Goal: Transaction & Acquisition: Purchase product/service

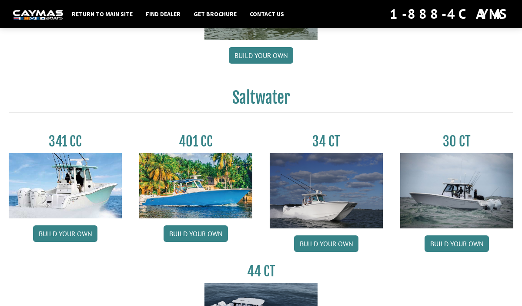
scroll to position [307, 0]
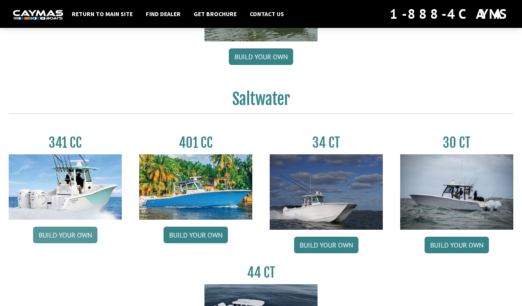
click at [73, 237] on link "Build your own" at bounding box center [65, 234] width 64 height 17
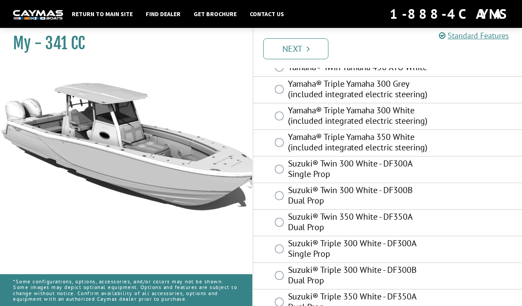
scroll to position [548, 0]
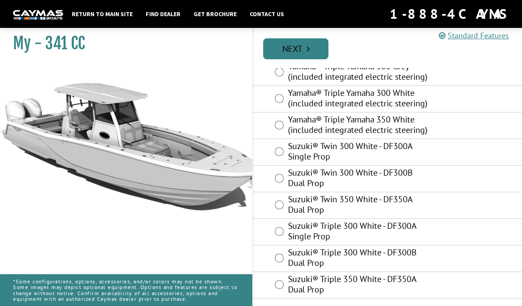
click at [294, 48] on link "Next" at bounding box center [295, 48] width 65 height 21
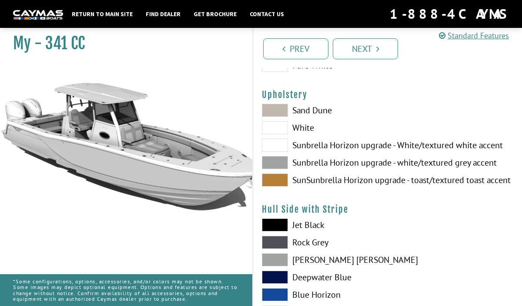
scroll to position [54, 0]
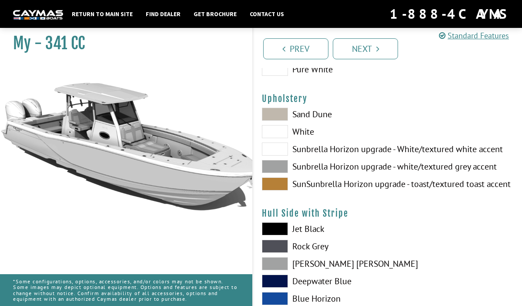
click at [278, 152] on span at bounding box center [275, 148] width 26 height 13
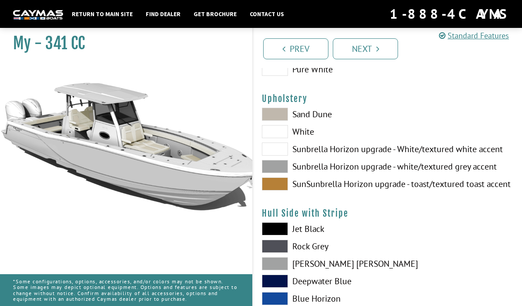
click at [277, 164] on span at bounding box center [275, 166] width 26 height 13
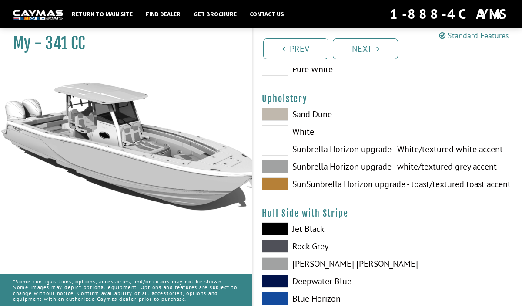
click at [278, 148] on span at bounding box center [275, 148] width 26 height 13
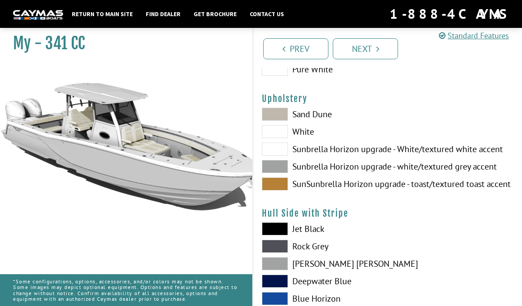
click at [277, 134] on span at bounding box center [275, 131] width 26 height 13
click at [277, 149] on span at bounding box center [275, 148] width 26 height 13
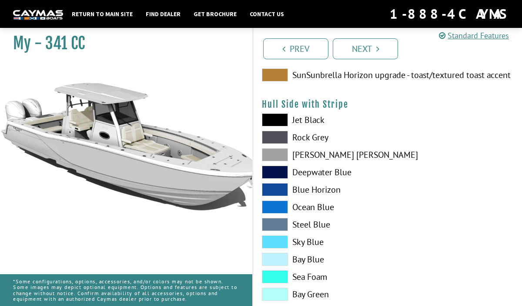
scroll to position [161, 0]
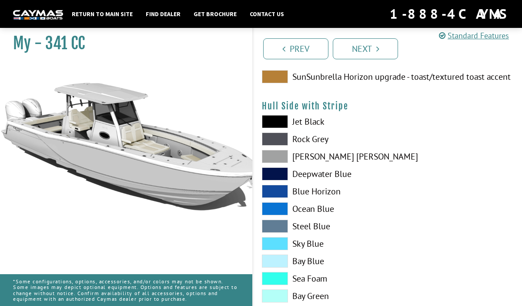
click at [278, 158] on span at bounding box center [275, 156] width 26 height 13
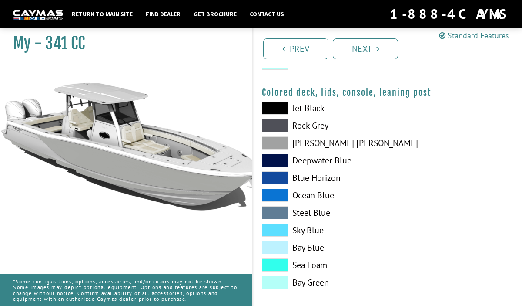
scroll to position [1059, 0]
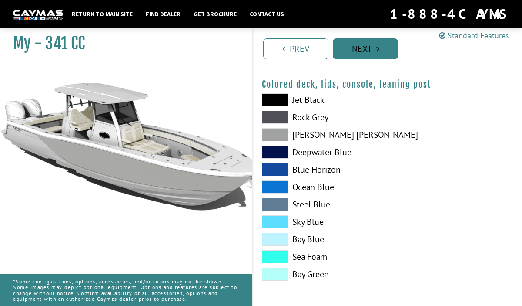
click at [377, 54] on link "Next" at bounding box center [365, 48] width 65 height 21
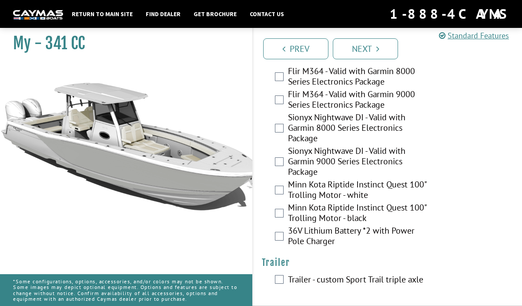
scroll to position [2313, 0]
click at [368, 48] on link "Next" at bounding box center [365, 48] width 65 height 21
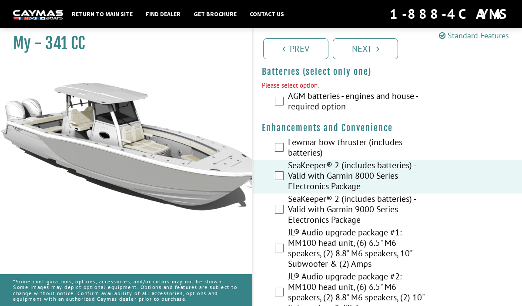
scroll to position [318, 0]
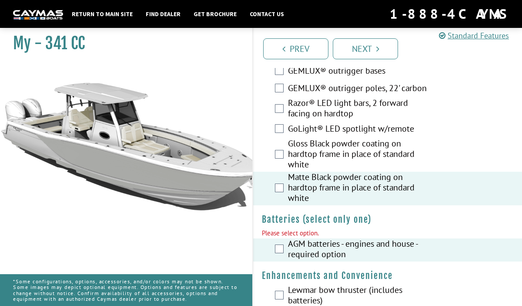
click at [364, 47] on link "Next" at bounding box center [365, 48] width 65 height 21
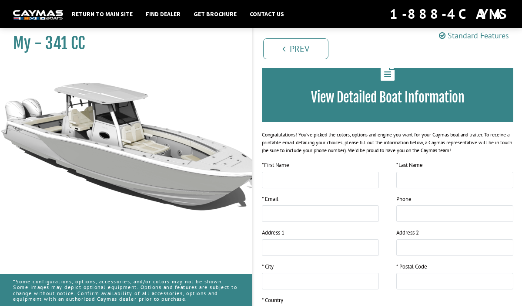
scroll to position [0, 0]
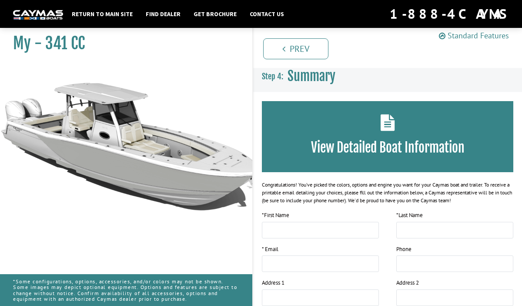
click at [482, 37] on link "Standard Features" at bounding box center [474, 35] width 70 height 10
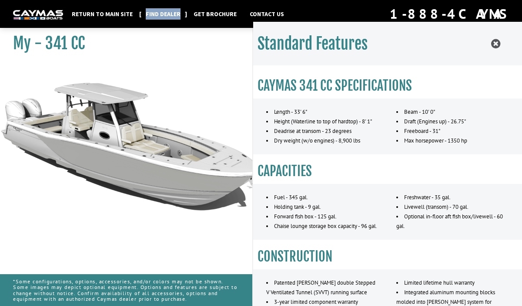
click at [171, 14] on link "Find Dealer" at bounding box center [164, 13] width 44 height 11
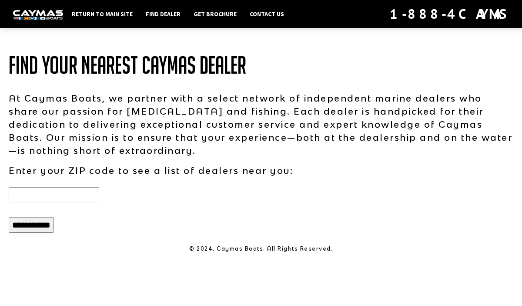
click at [34, 189] on input "text" at bounding box center [54, 195] width 91 height 16
type input "*****"
click at [45, 224] on input "**********" at bounding box center [31, 225] width 45 height 16
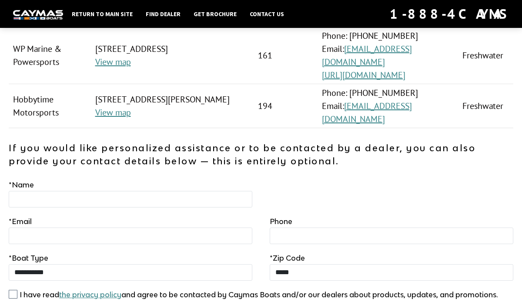
scroll to position [24, 0]
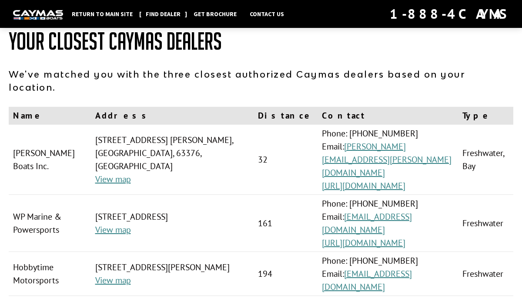
click at [170, 12] on link "Find Dealer" at bounding box center [164, 13] width 44 height 11
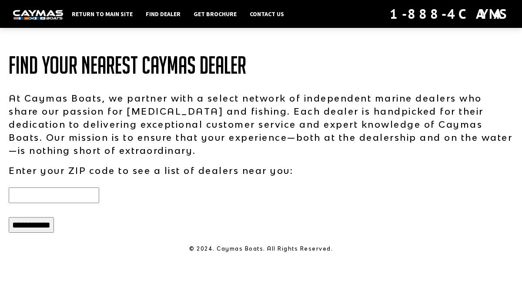
click at [35, 194] on input "text" at bounding box center [54, 195] width 91 height 16
type input "*****"
click at [37, 227] on input "**********" at bounding box center [31, 225] width 45 height 16
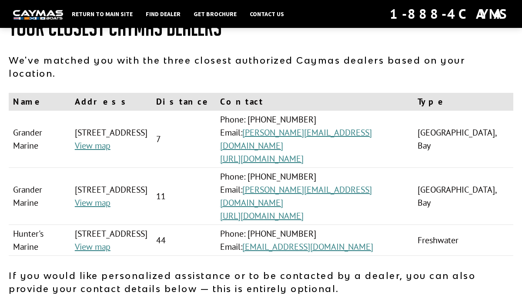
scroll to position [42, 0]
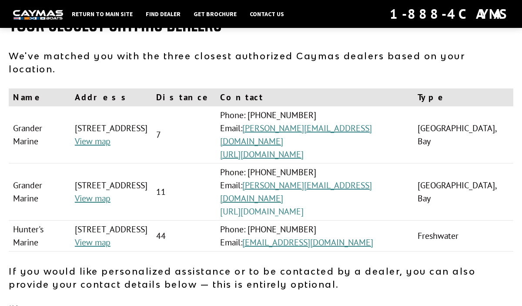
click at [304, 206] on link "[URL][DOMAIN_NAME]" at bounding box center [262, 211] width 84 height 11
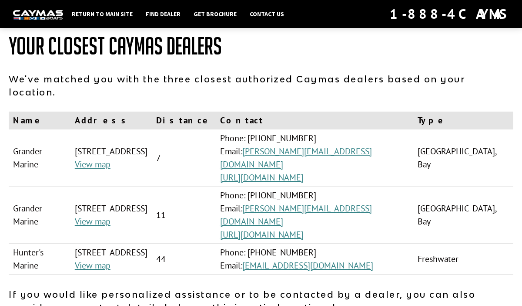
scroll to position [0, 0]
